Goal: Information Seeking & Learning: Check status

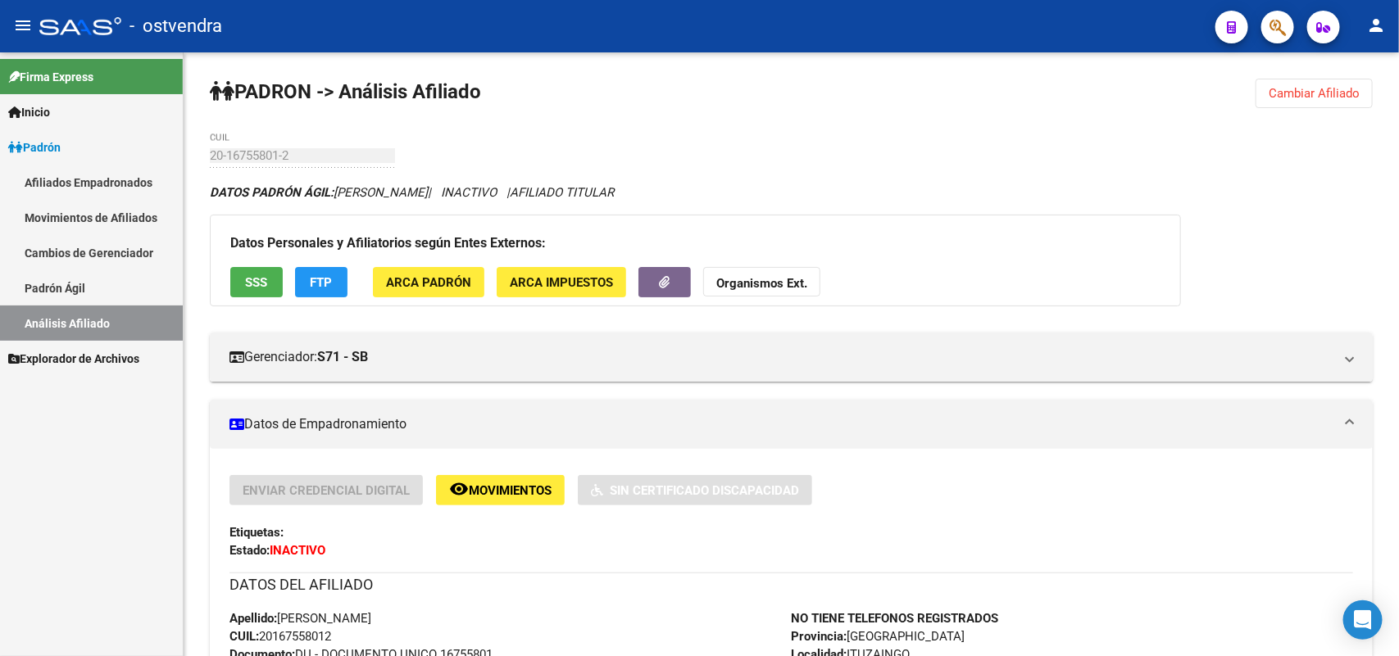
scroll to position [596, 0]
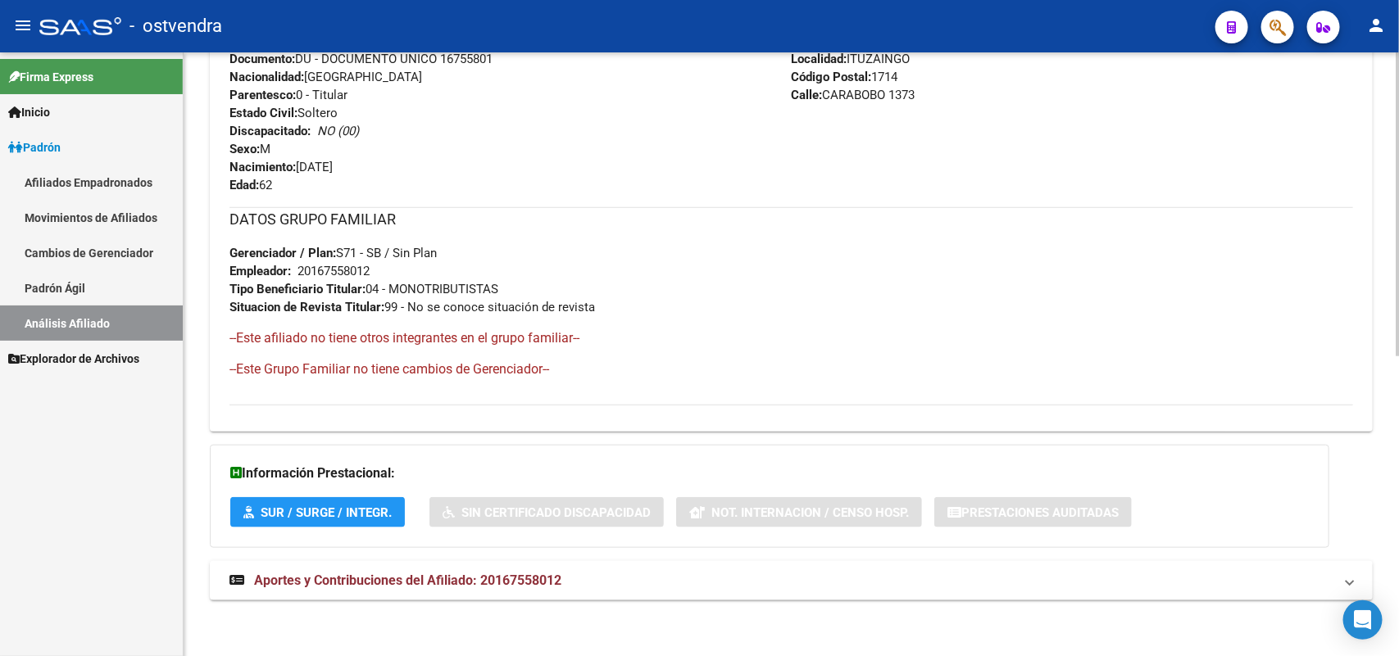
drag, startPoint x: 736, startPoint y: 333, endPoint x: 498, endPoint y: 176, distance: 284.5
click at [728, 326] on div "DATOS GRUPO FAMILIAR Gerenciador / Plan: S71 - SB / Sin Plan Empleador: 2016755…" at bounding box center [790, 299] width 1123 height 184
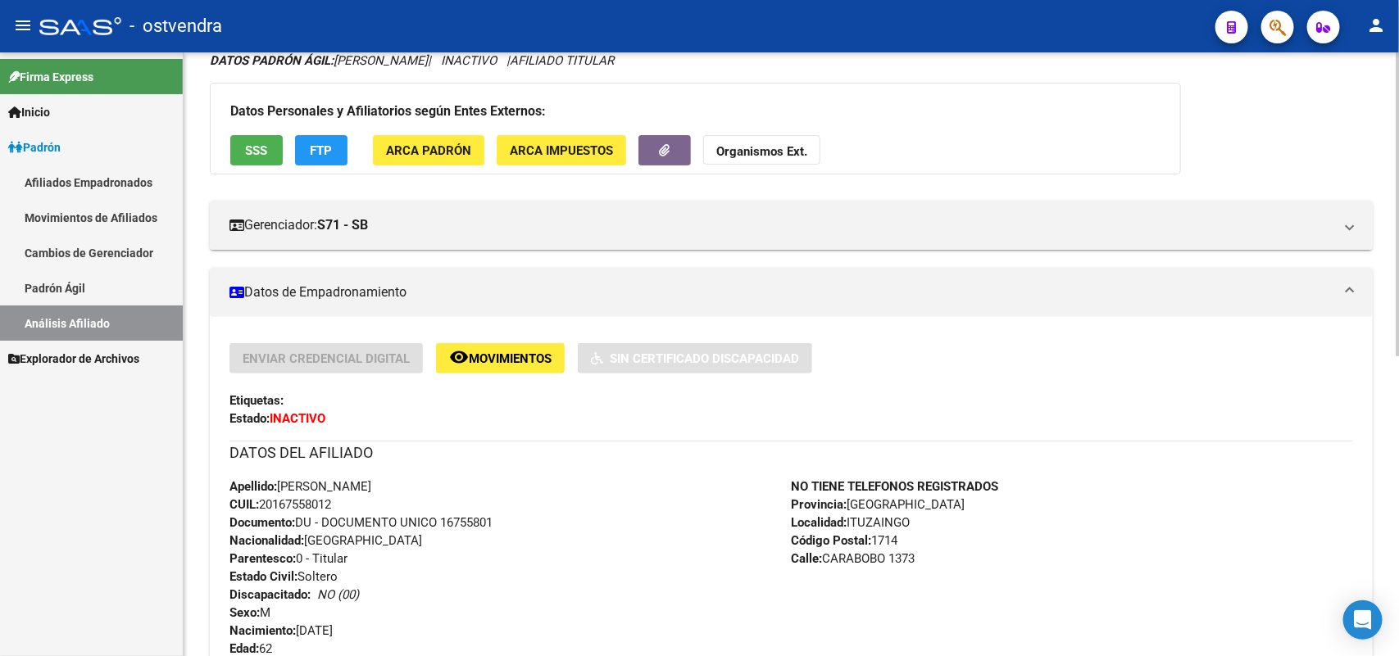
scroll to position [0, 0]
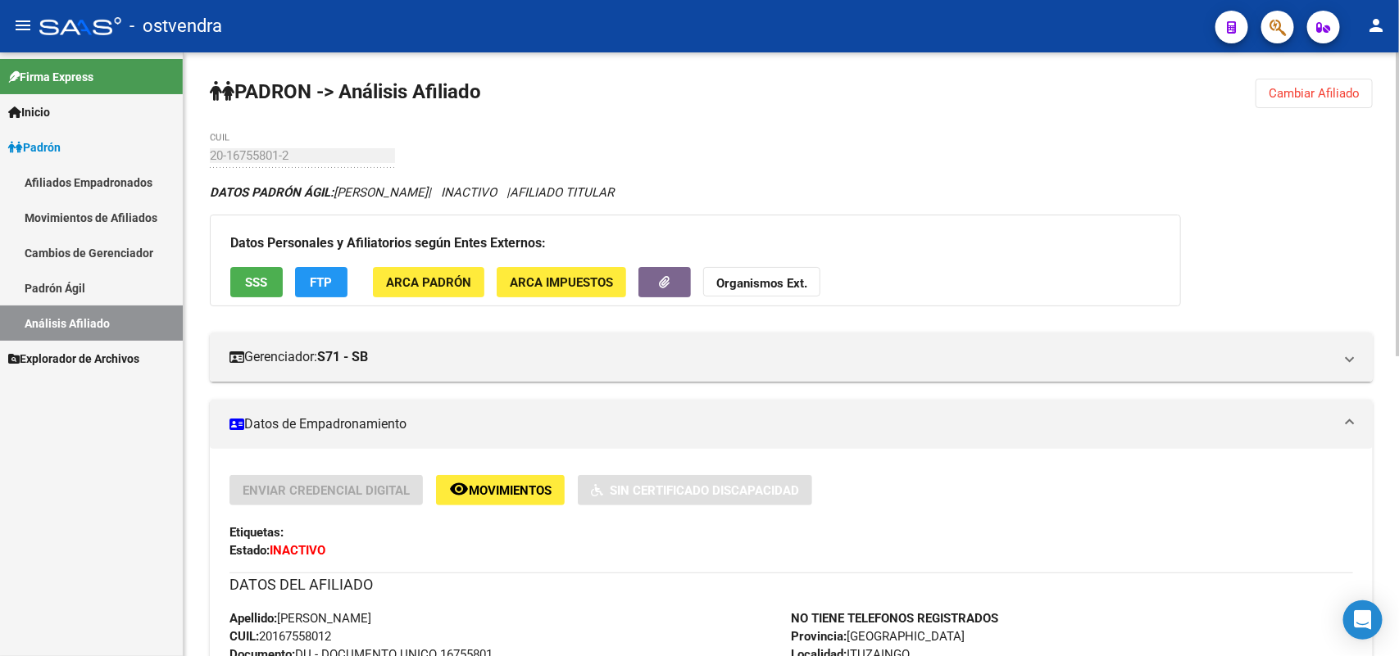
drag, startPoint x: 1307, startPoint y: 98, endPoint x: 1173, endPoint y: 111, distance: 134.2
click at [1303, 98] on span "Cambiar Afiliado" at bounding box center [1313, 93] width 91 height 15
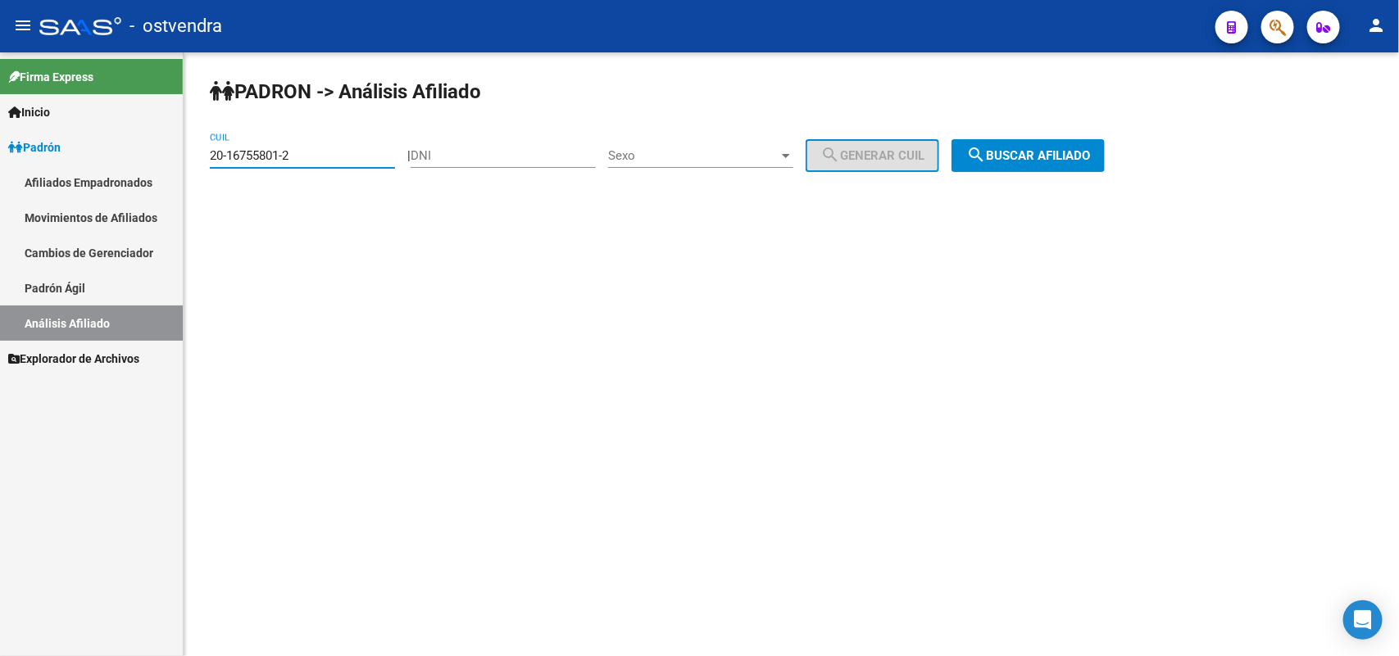
drag, startPoint x: 347, startPoint y: 157, endPoint x: 29, endPoint y: 142, distance: 318.3
click at [30, 143] on mat-sidenav-container "Firma Express Inicio Instructivos Contacto OS Padrón Afiliados Empadronados Mov…" at bounding box center [699, 354] width 1399 height 604
paste input "97-14"
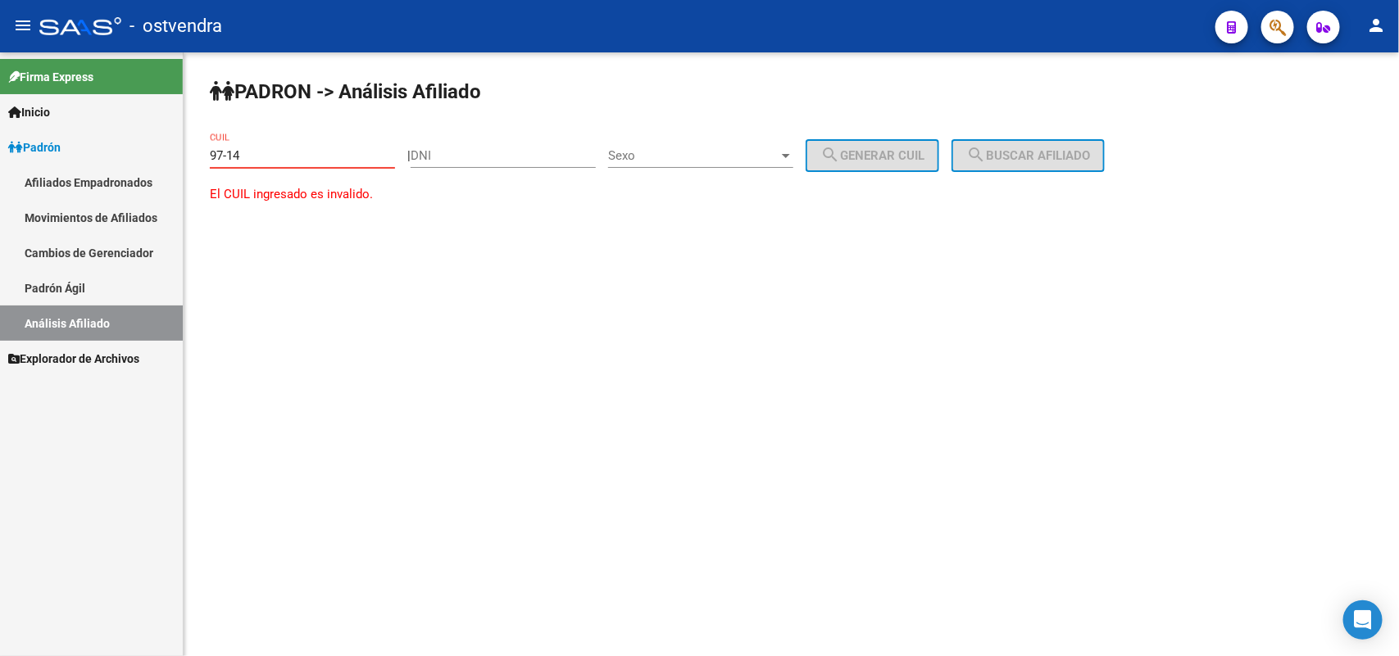
click at [300, 170] on div "97-14 CUIL" at bounding box center [302, 158] width 185 height 51
click at [300, 154] on input "97-14" at bounding box center [302, 155] width 185 height 15
paste input "20-18885415-0"
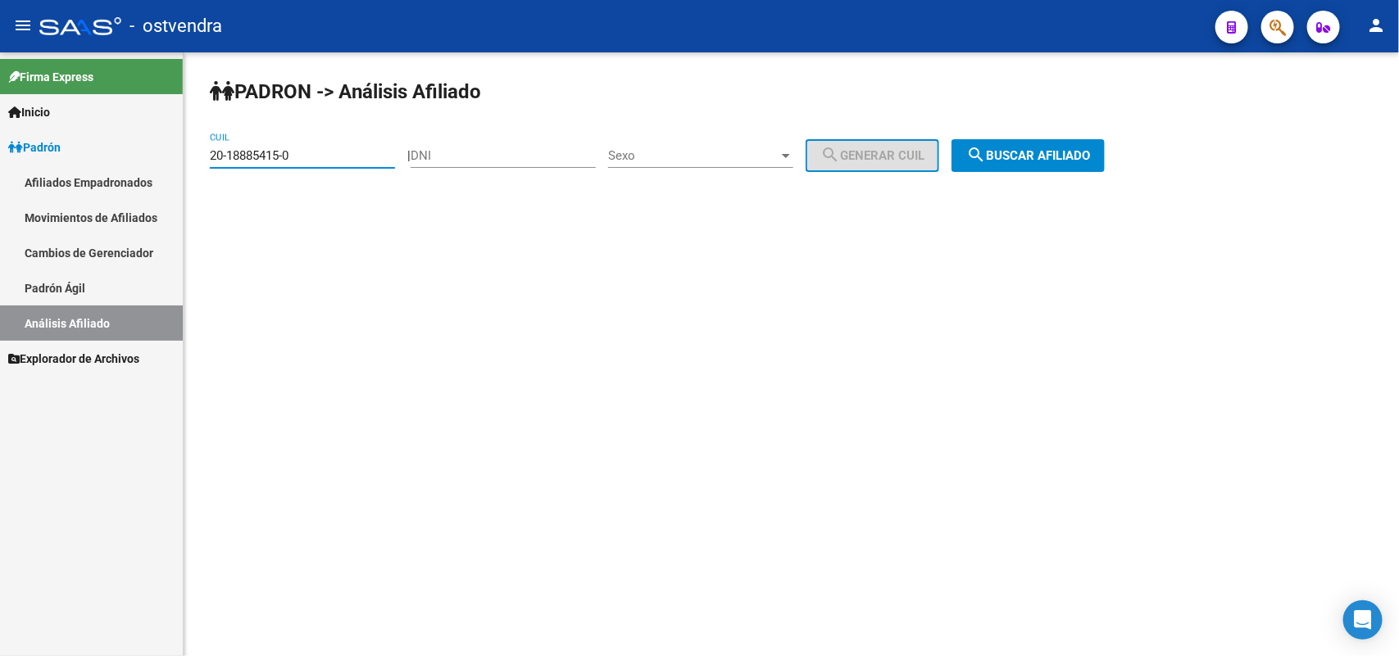
click at [1090, 153] on span "search Buscar afiliado" at bounding box center [1028, 155] width 124 height 15
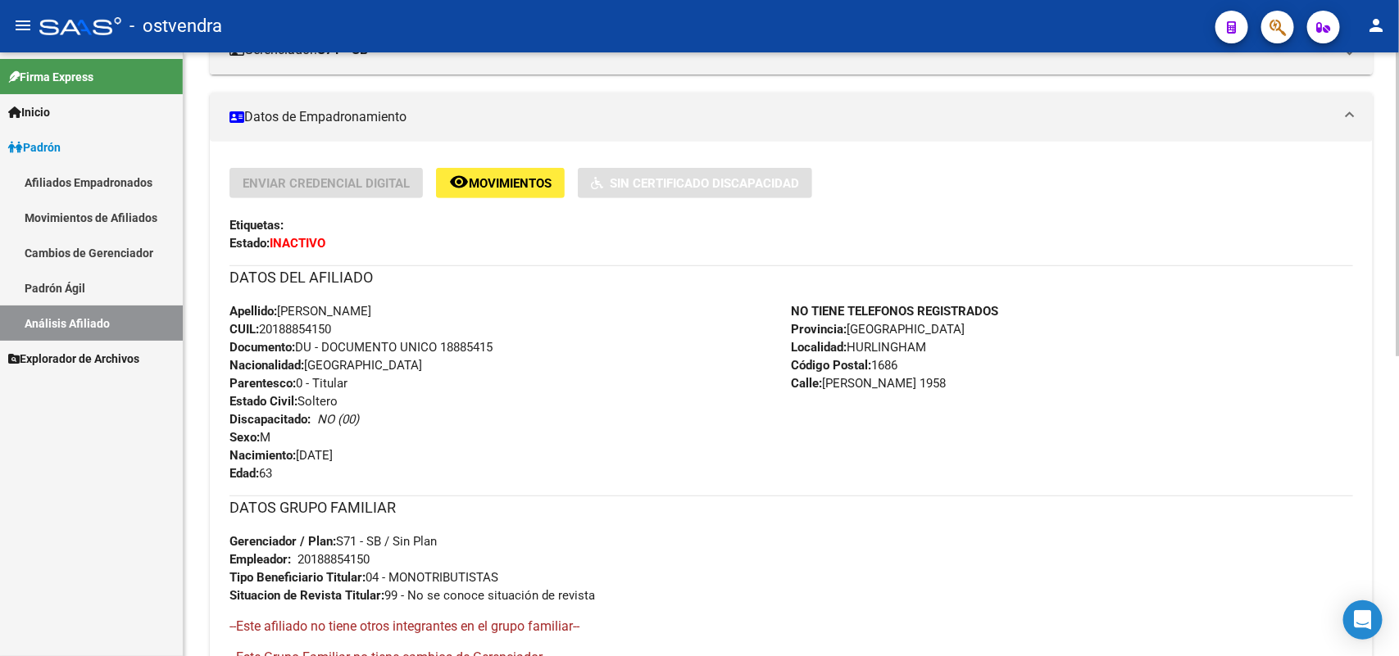
scroll to position [410, 0]
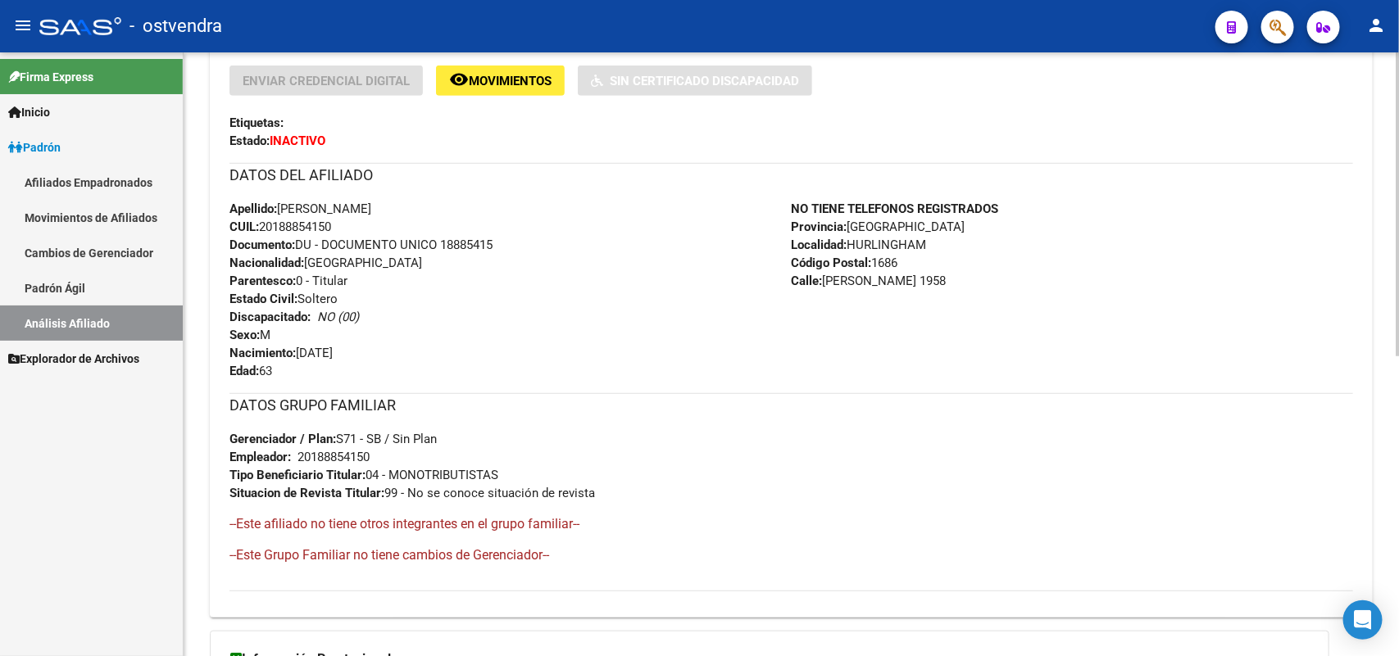
drag, startPoint x: 480, startPoint y: 474, endPoint x: 497, endPoint y: 616, distance: 143.6
click at [481, 474] on span "Tipo Beneficiario Titular: 04 - MONOTRIBUTISTAS" at bounding box center [363, 475] width 269 height 15
drag, startPoint x: 390, startPoint y: 206, endPoint x: 445, endPoint y: 206, distance: 54.9
click at [445, 206] on div "Apellido: [PERSON_NAME] CUIL: 20188854150 Documento: DU - DOCUMENTO UNICO 18885…" at bounding box center [510, 290] width 562 height 180
copy span "[PERSON_NAME]"
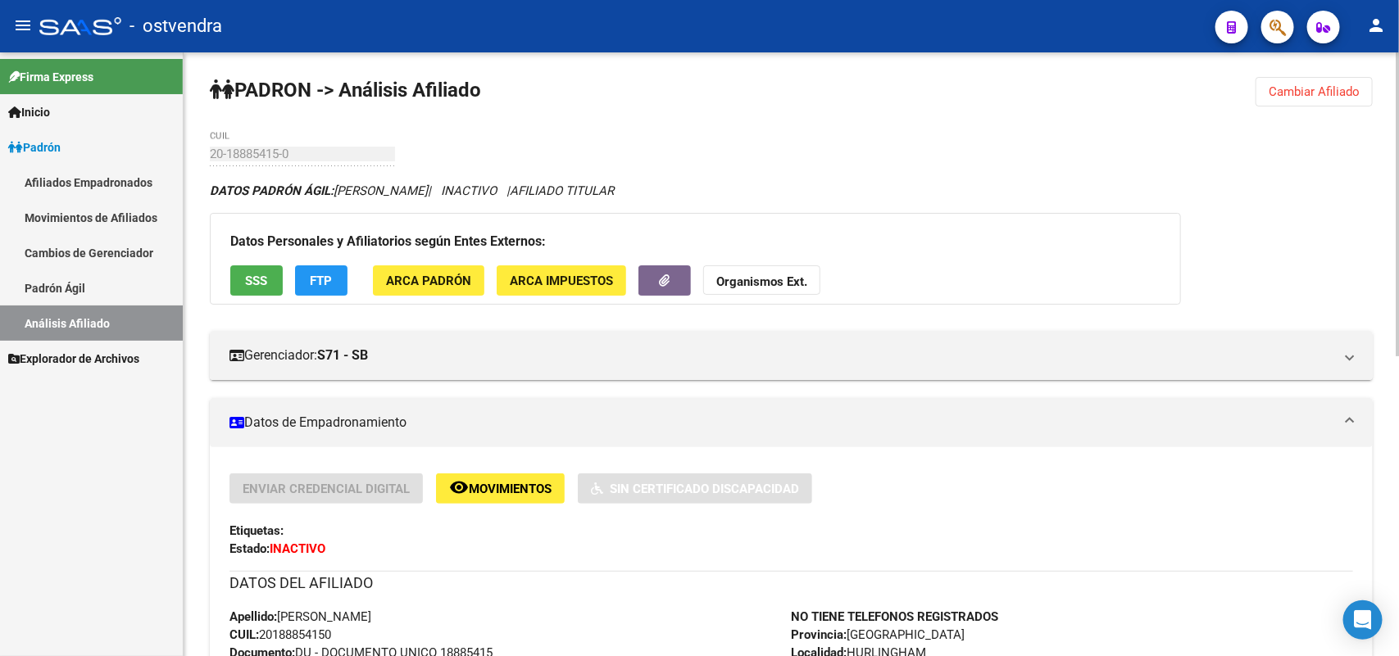
scroll to position [0, 0]
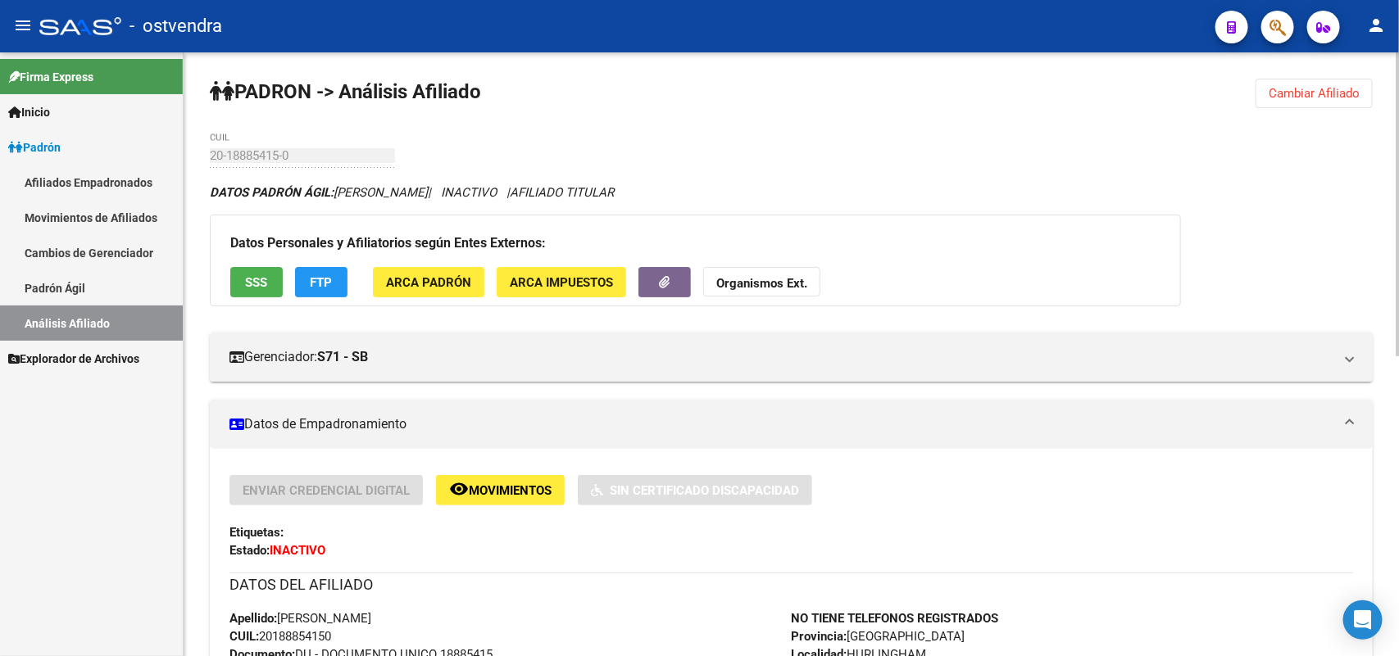
click at [1356, 87] on span "Cambiar Afiliado" at bounding box center [1313, 93] width 91 height 15
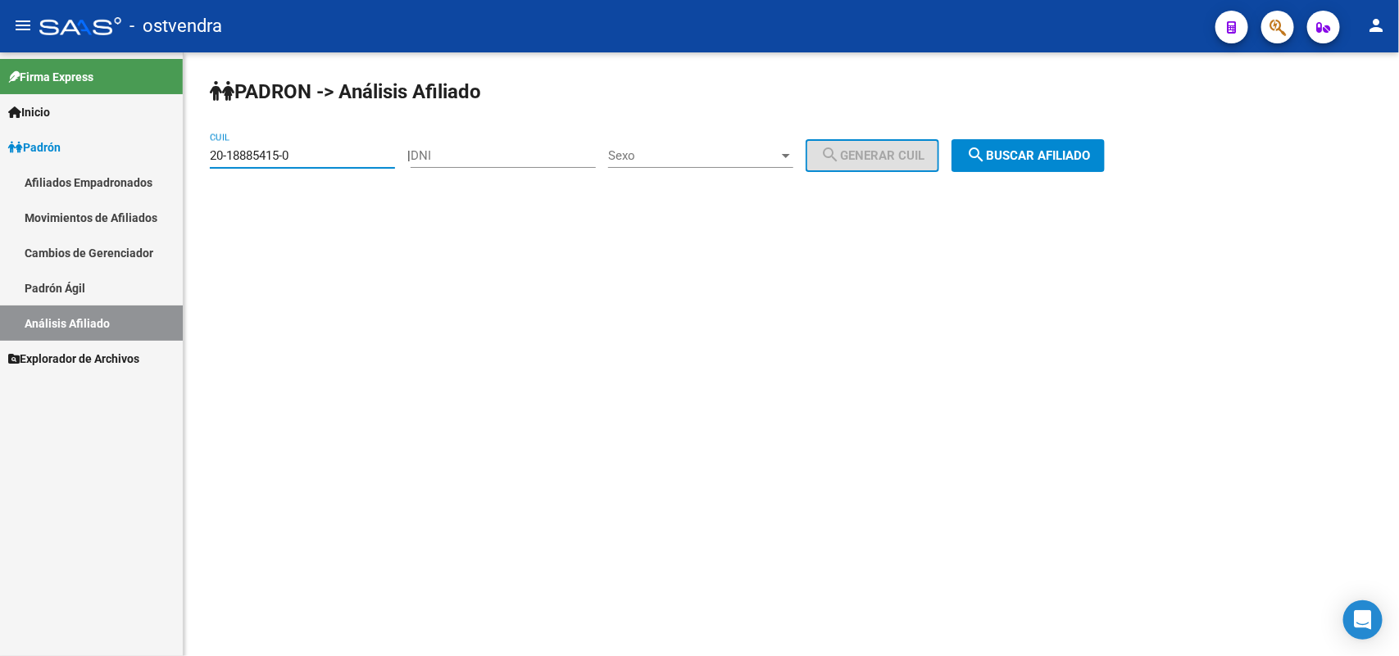
drag, startPoint x: 311, startPoint y: 147, endPoint x: 129, endPoint y: 138, distance: 182.1
click at [129, 138] on mat-sidenav-container "Firma Express Inicio Instructivos Contacto OS Padrón Afiliados Empadronados Mov…" at bounding box center [699, 354] width 1399 height 604
paste input "80-64"
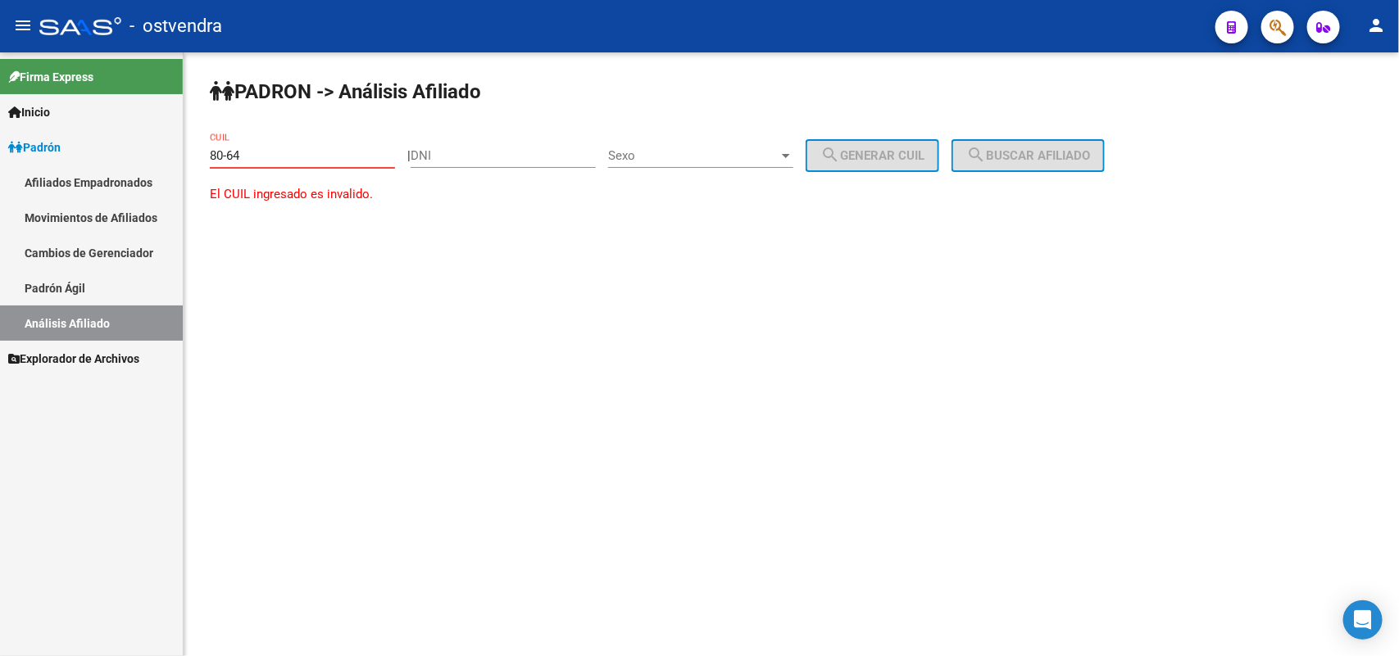
type input "80-64"
drag, startPoint x: 279, startPoint y: 156, endPoint x: 0, endPoint y: 147, distance: 278.7
click at [0, 147] on mat-sidenav-container "Firma Express Inicio Instructivos Contacto OS Padrón Afiliados Empadronados Mov…" at bounding box center [699, 354] width 1399 height 604
paste input "20-21086715-6"
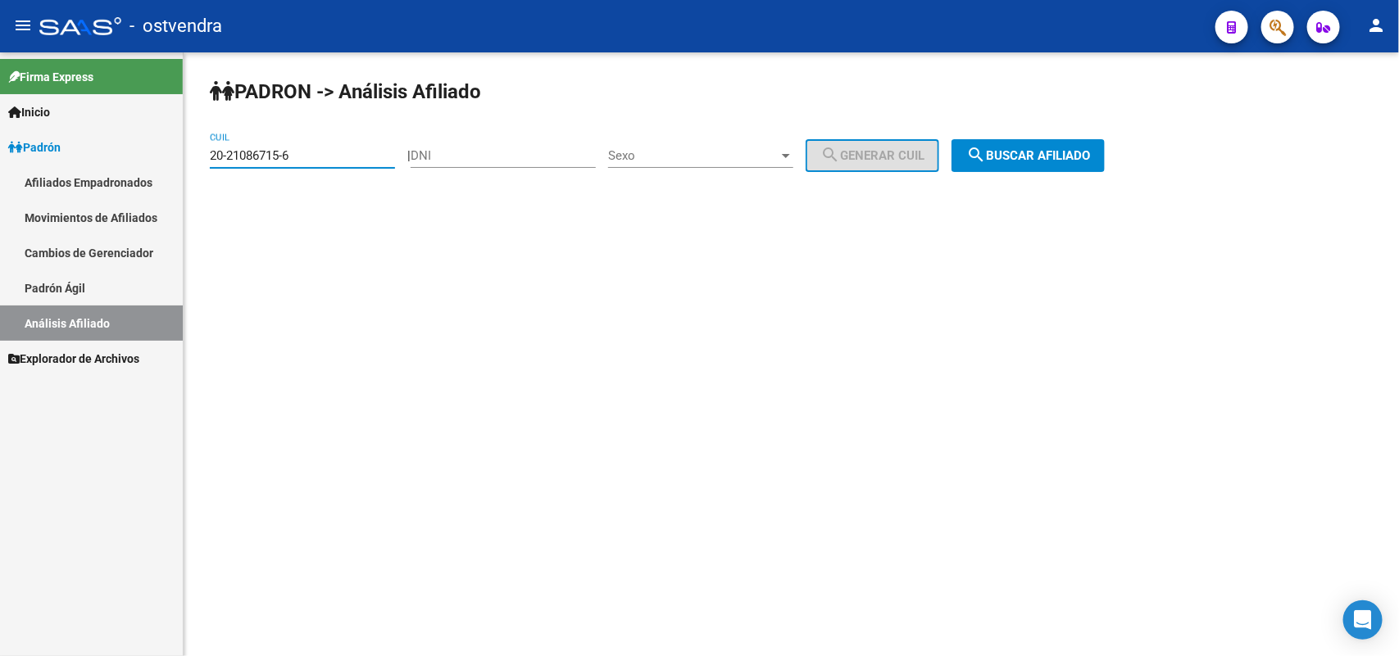
type input "20-21086715-6"
click at [1038, 166] on button "search Buscar afiliado" at bounding box center [1027, 155] width 153 height 33
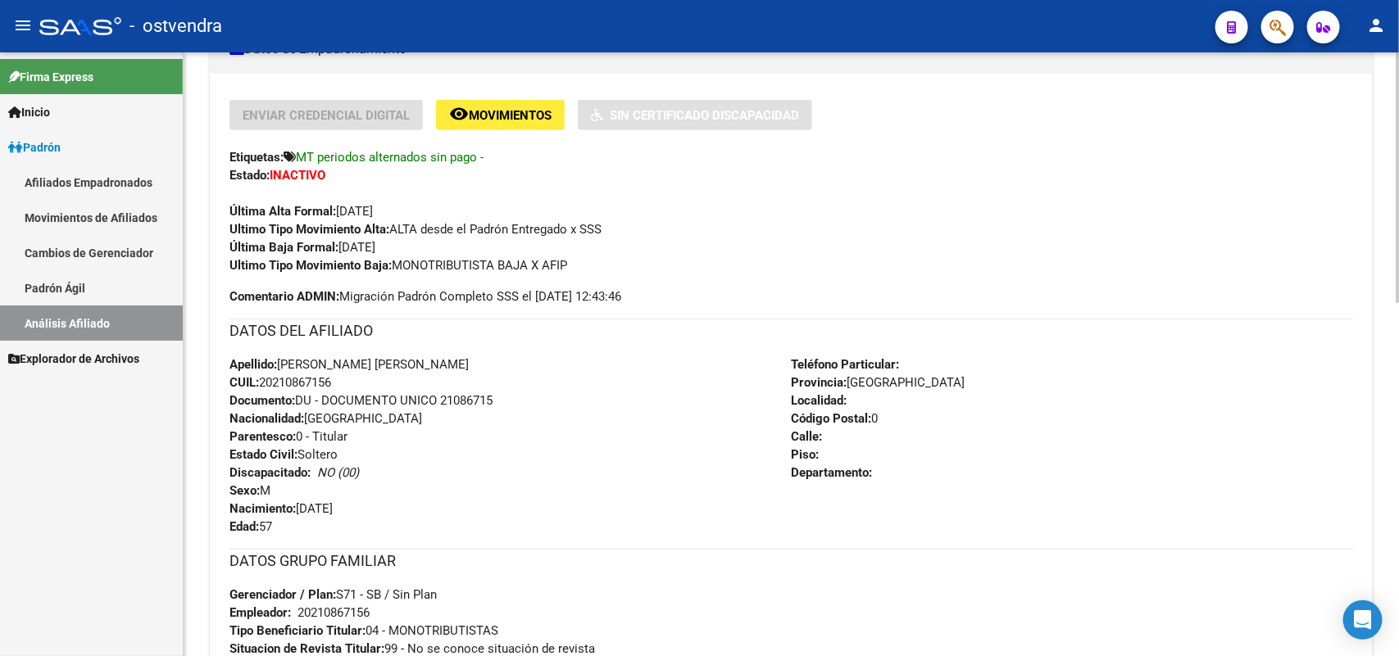
scroll to position [410, 0]
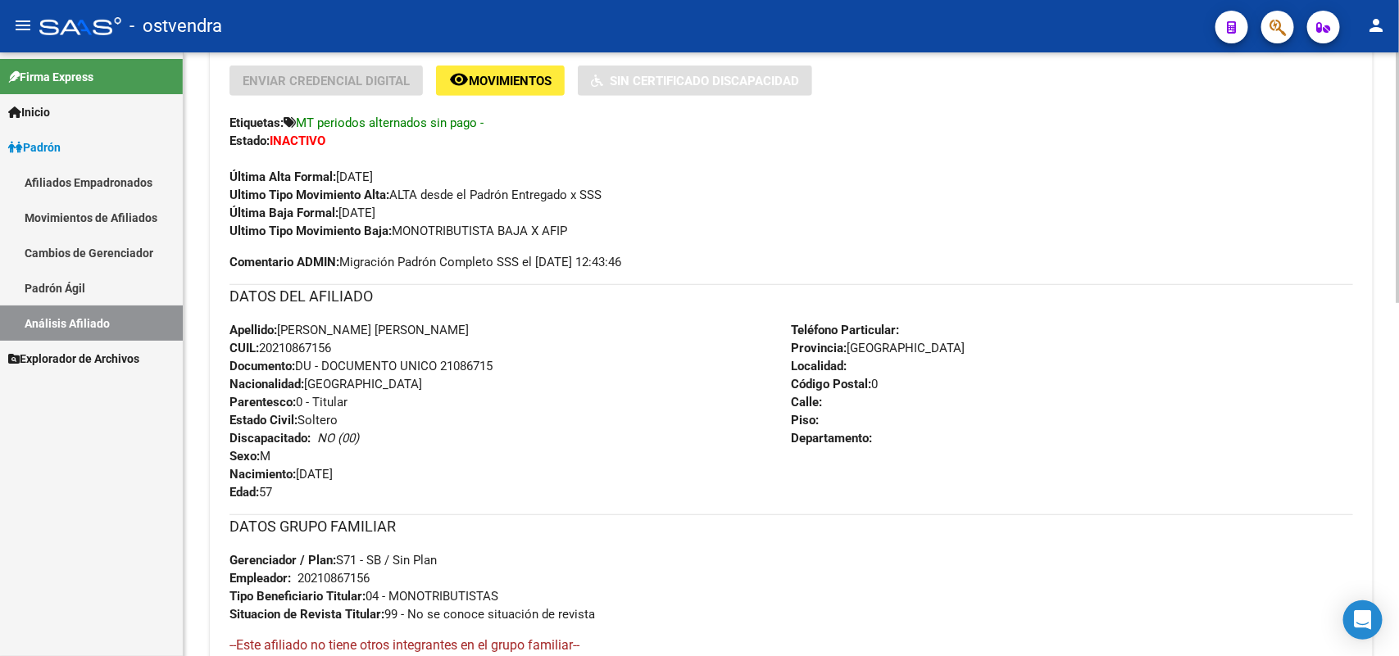
click at [580, 156] on div "Última Alta Formal: [DATE]" at bounding box center [790, 168] width 1123 height 36
drag, startPoint x: 334, startPoint y: 344, endPoint x: 265, endPoint y: 347, distance: 69.7
click at [265, 347] on span "CUIL: 20210867156" at bounding box center [280, 348] width 102 height 15
copy span "20210867156"
click at [472, 449] on div "Apellido: [PERSON_NAME] [PERSON_NAME] CUIL: 20210867156 Documento: DU - DOCUMEN…" at bounding box center [510, 411] width 562 height 180
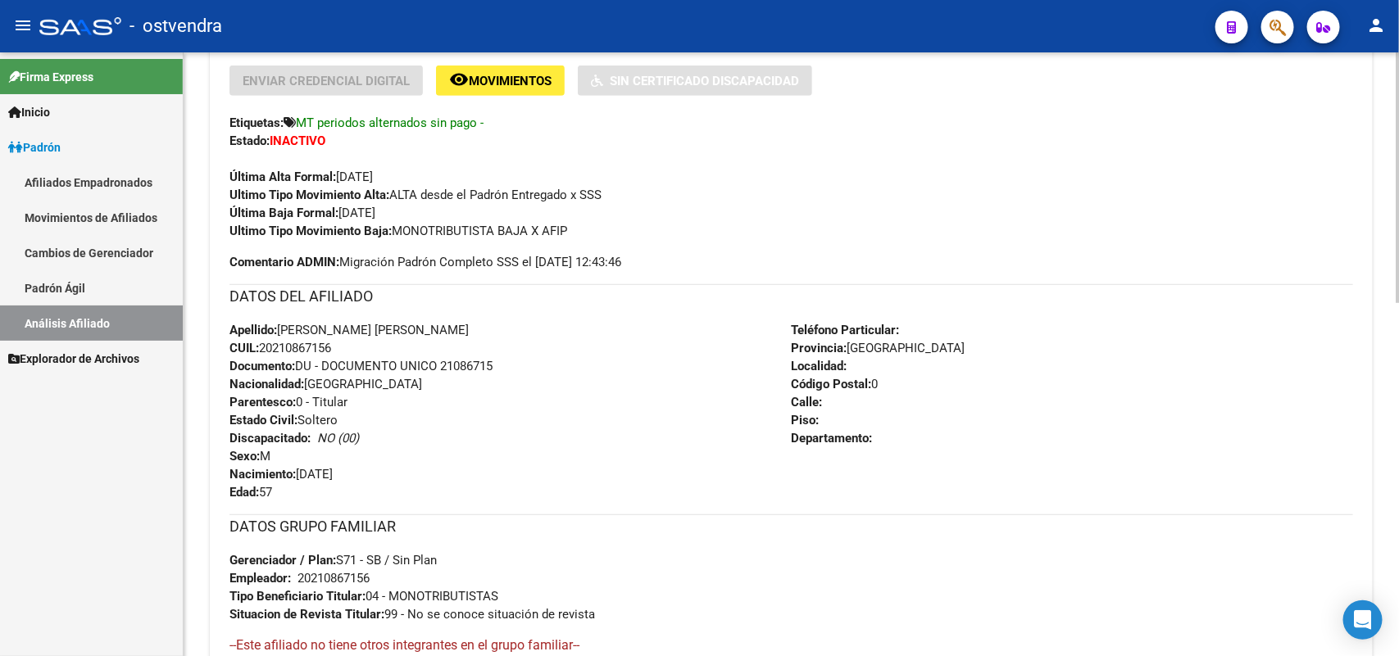
click at [518, 471] on div "Apellido: [PERSON_NAME] [PERSON_NAME] CUIL: 20210867156 Documento: DU - DOCUMEN…" at bounding box center [510, 411] width 562 height 180
click at [406, 404] on div "Apellido: [PERSON_NAME] [PERSON_NAME] CUIL: 20210867156 Documento: DU - DOCUMEN…" at bounding box center [510, 411] width 562 height 180
click at [447, 418] on div "Apellido: [PERSON_NAME] [PERSON_NAME] CUIL: 20210867156 Documento: DU - DOCUMEN…" at bounding box center [510, 411] width 562 height 180
click at [404, 373] on div "Apellido: [PERSON_NAME] [PERSON_NAME] CUIL: 20210867156 Documento: DU - DOCUMEN…" at bounding box center [510, 411] width 562 height 180
click at [354, 352] on div "Apellido: [PERSON_NAME] [PERSON_NAME] CUIL: 20210867156 Documento: DU - DOCUMEN…" at bounding box center [510, 411] width 562 height 180
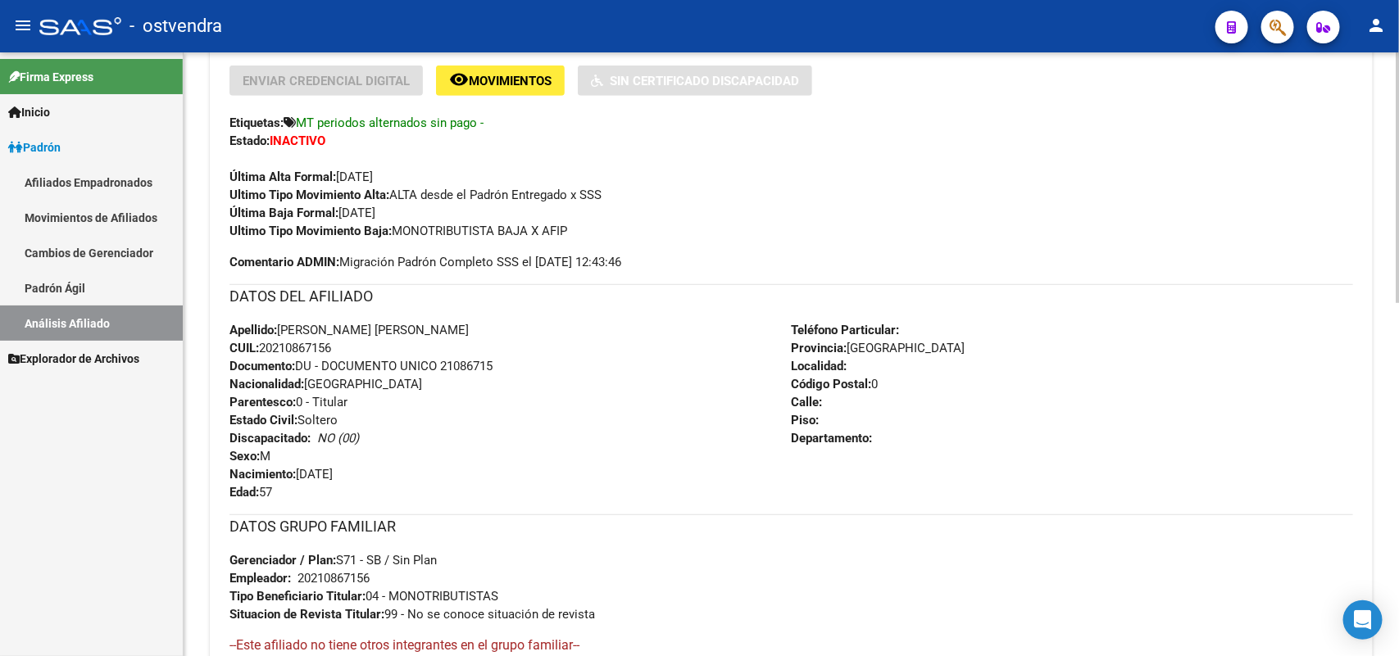
drag, startPoint x: 348, startPoint y: 342, endPoint x: 264, endPoint y: 341, distance: 84.4
click at [264, 341] on div "Apellido: [PERSON_NAME] [PERSON_NAME] CUIL: 20210867156 Documento: DU - DOCUMEN…" at bounding box center [510, 411] width 562 height 180
copy span "20210867156"
